Goal: Browse casually

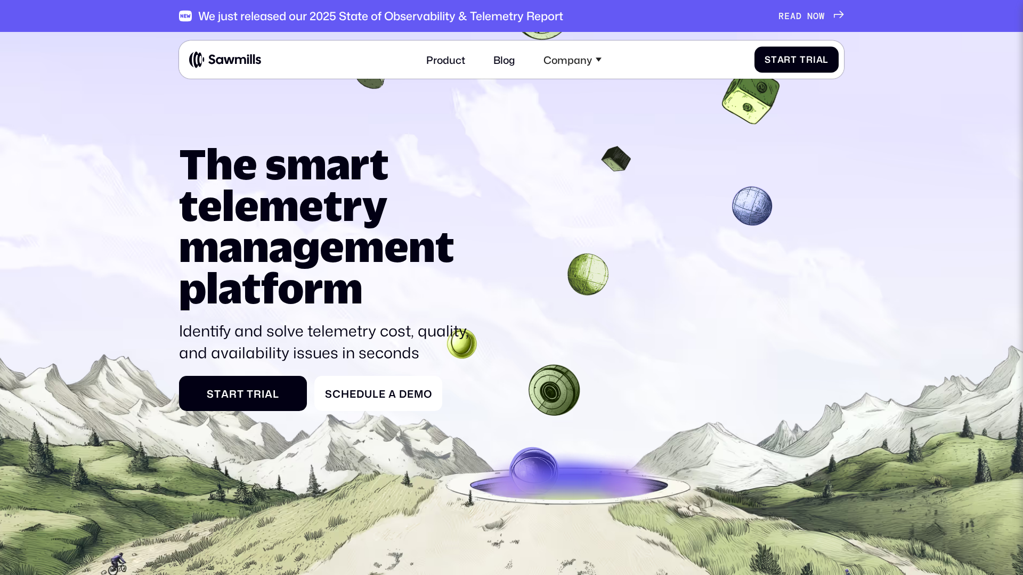
click at [374, 163] on h1 "The smart telemetry management platform" at bounding box center [327, 226] width 297 height 166
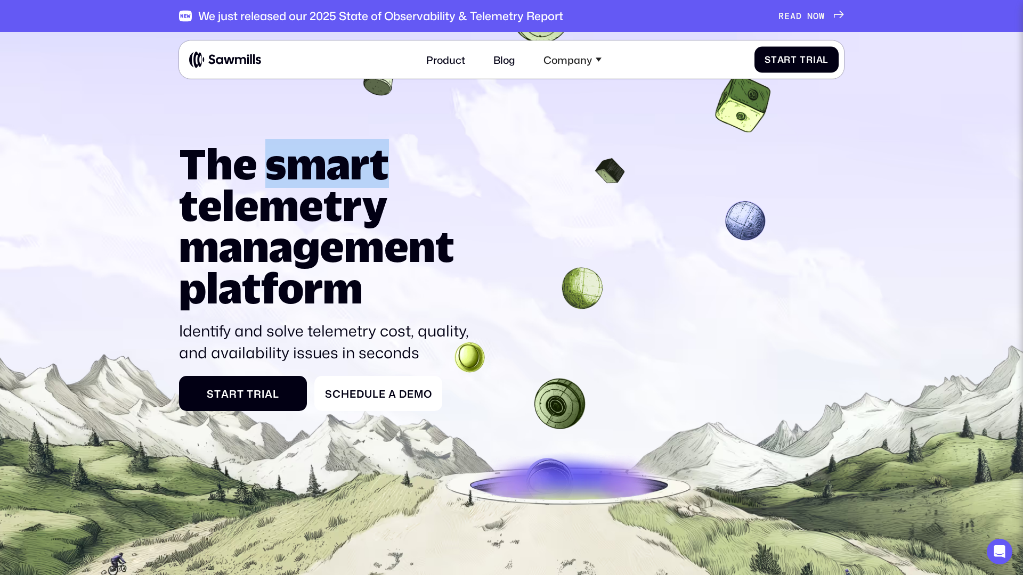
click at [374, 162] on h1 "The smart telemetry management platform" at bounding box center [327, 226] width 297 height 166
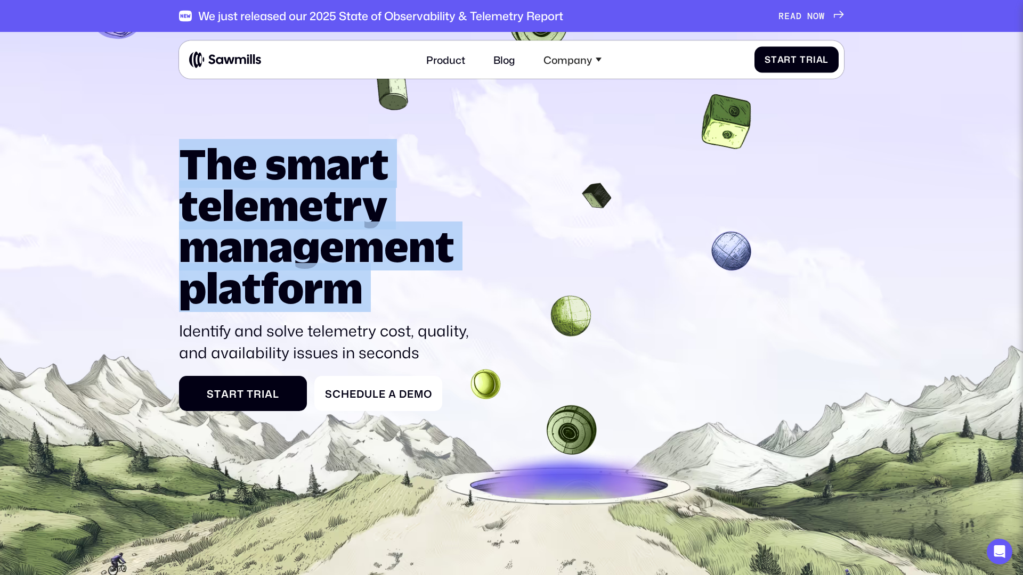
drag, startPoint x: 374, startPoint y: 162, endPoint x: 397, endPoint y: 241, distance: 81.4
click at [397, 241] on h1 "The smart telemetry management platform" at bounding box center [327, 226] width 297 height 166
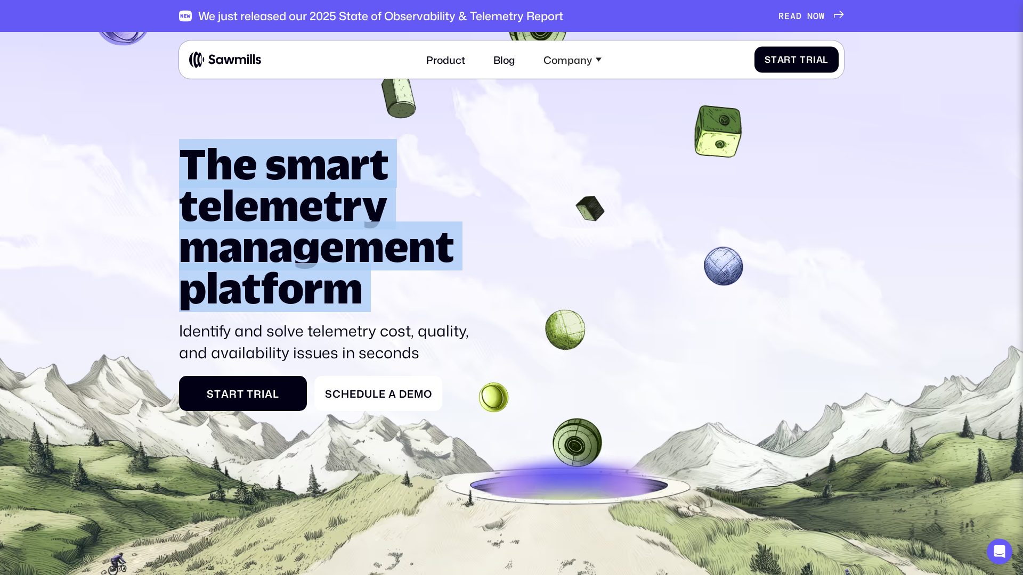
click at [397, 241] on h1 "The smart telemetry management platform" at bounding box center [327, 226] width 297 height 166
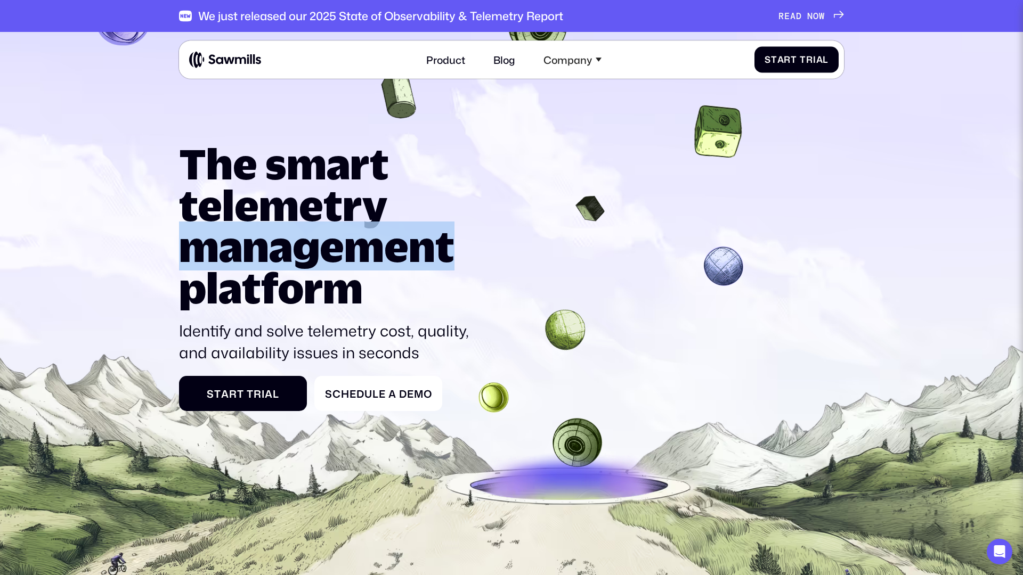
click at [397, 241] on h1 "The smart telemetry management platform" at bounding box center [327, 226] width 297 height 166
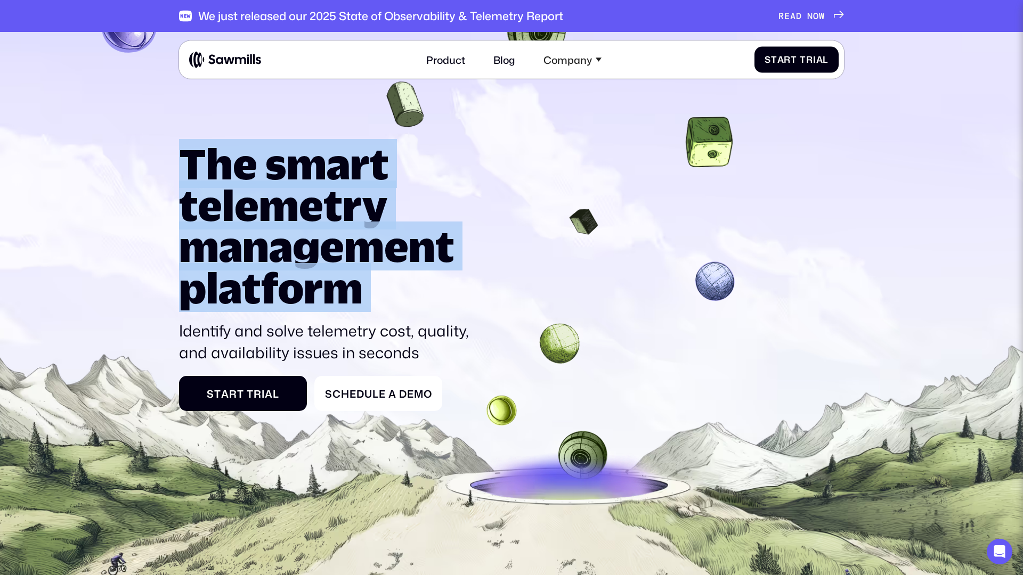
click at [397, 241] on h1 "The smart telemetry management platform" at bounding box center [327, 226] width 297 height 166
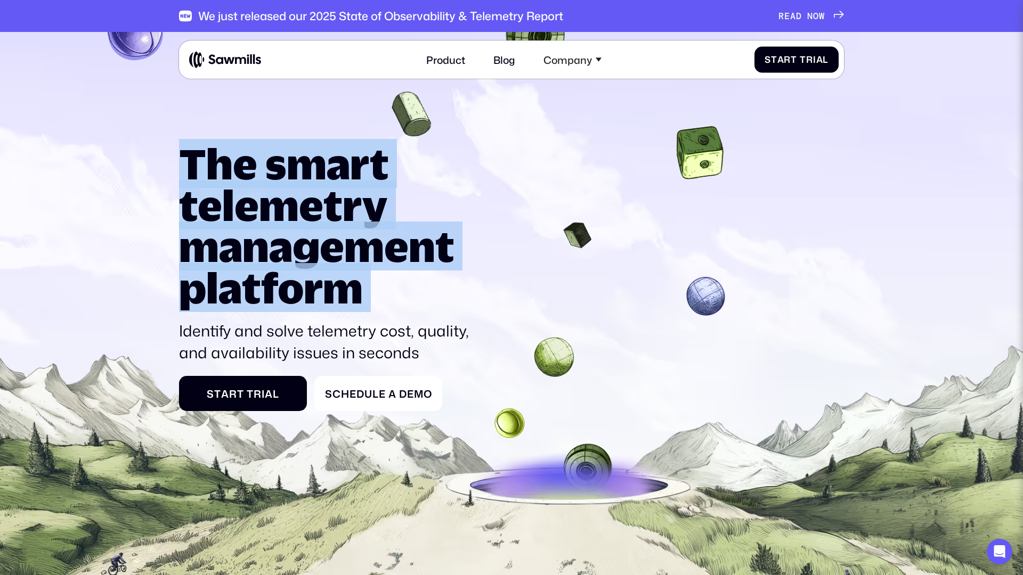
click at [386, 240] on h1 "The smart telemetry management platform" at bounding box center [327, 226] width 297 height 166
